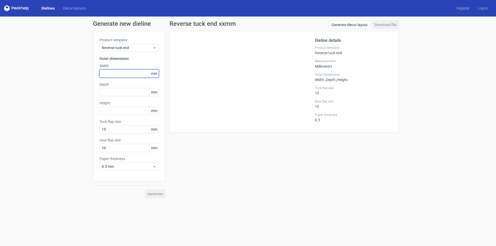
click at [111, 72] on input "text" at bounding box center [128, 74] width 59 height 8
click at [112, 110] on input "text" at bounding box center [128, 111] width 59 height 8
type input "106"
click at [110, 91] on input "text" at bounding box center [128, 92] width 59 height 8
type input "20"
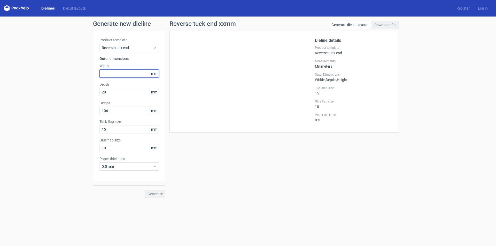
click at [109, 74] on input "text" at bounding box center [128, 74] width 59 height 8
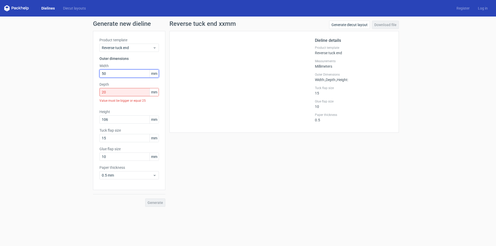
type input "50"
click at [212, 182] on div "Reverse tuck end xxmm Generate diecut layout Download file Dieline details Prod…" at bounding box center [284, 114] width 238 height 186
drag, startPoint x: 109, startPoint y: 91, endPoint x: 79, endPoint y: 92, distance: 30.0
click at [79, 92] on div "Generate new dieline Product template Reverse tuck end Outer dimensions Width 5…" at bounding box center [248, 114] width 496 height 195
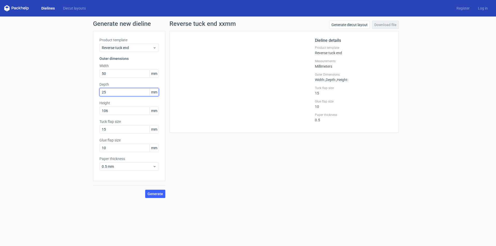
type input "25"
click at [224, 175] on div "Reverse tuck end xxmm Generate diecut layout Download file Dieline details Prod…" at bounding box center [284, 109] width 238 height 177
click at [113, 74] on input "50" at bounding box center [128, 74] width 59 height 8
click at [255, 199] on div "Generate new dieline Product template Reverse tuck end Outer dimensions Width 5…" at bounding box center [248, 110] width 496 height 186
click at [153, 193] on span "Generate" at bounding box center [156, 194] width 16 height 4
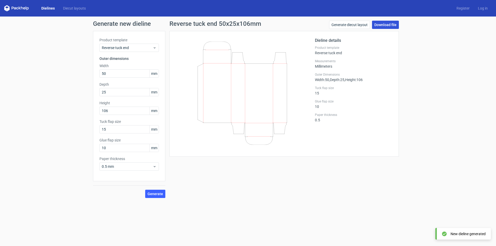
click at [379, 25] on link "Download file" at bounding box center [385, 25] width 27 height 8
